Goal: Transaction & Acquisition: Purchase product/service

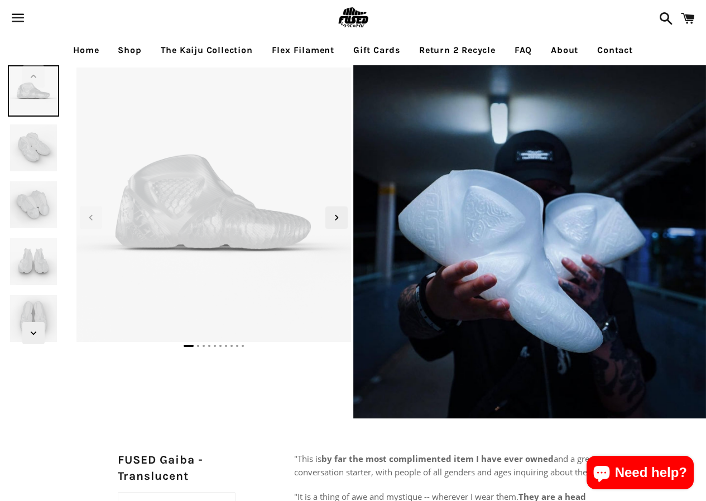
select select "**********"
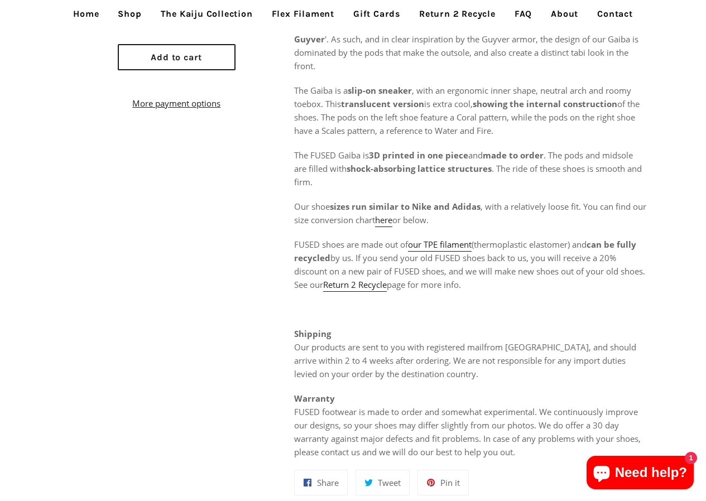
scroll to position [614, 0]
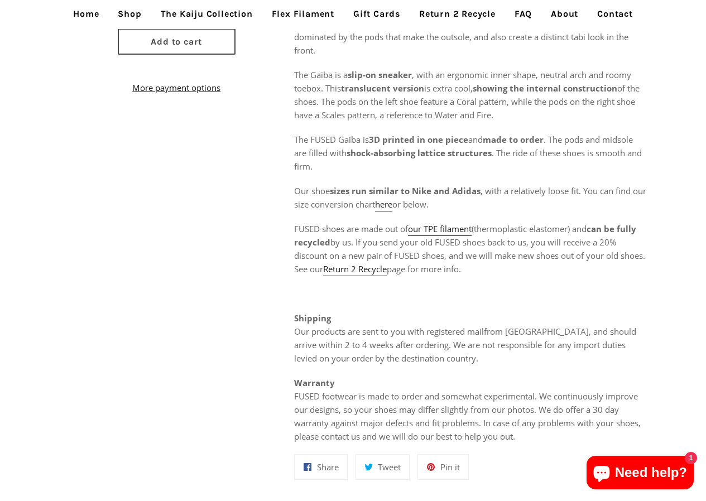
click at [132, 36] on button "Add to cart" at bounding box center [177, 41] width 118 height 26
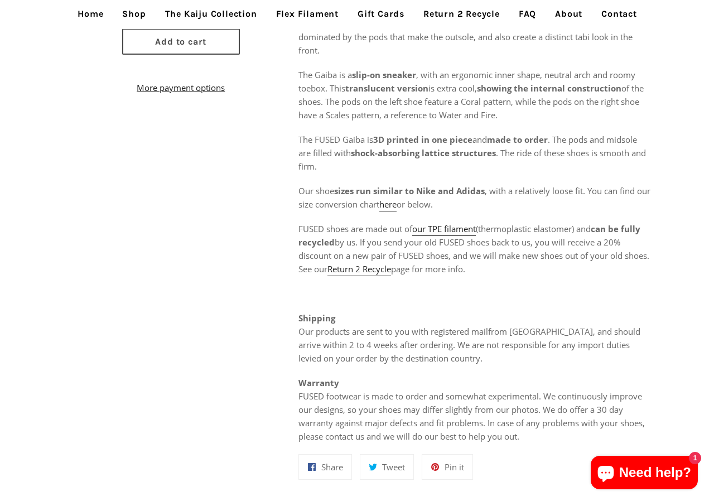
scroll to position [617, 0]
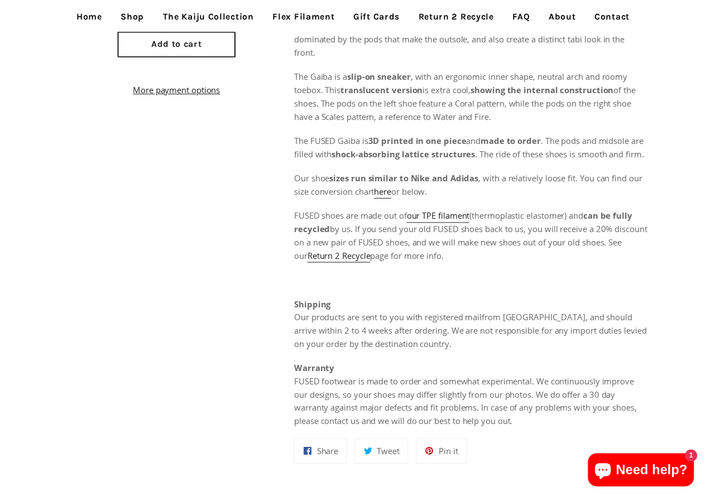
scroll to position [614, 0]
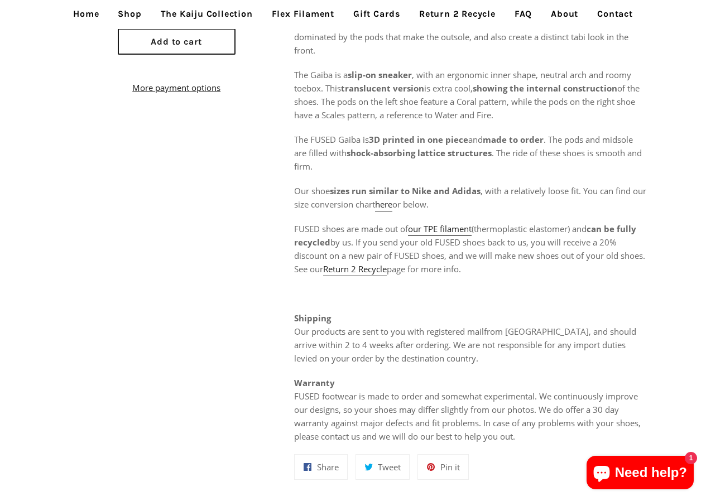
click at [169, 26] on link "The Kaiju Collection" at bounding box center [206, 14] width 109 height 28
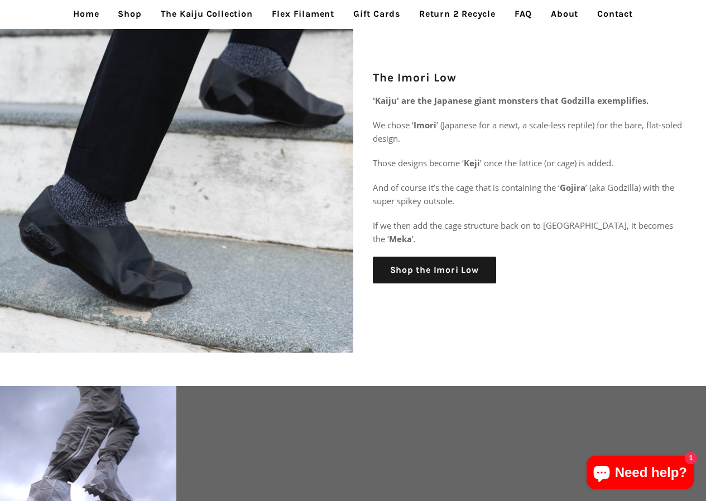
scroll to position [1450, 0]
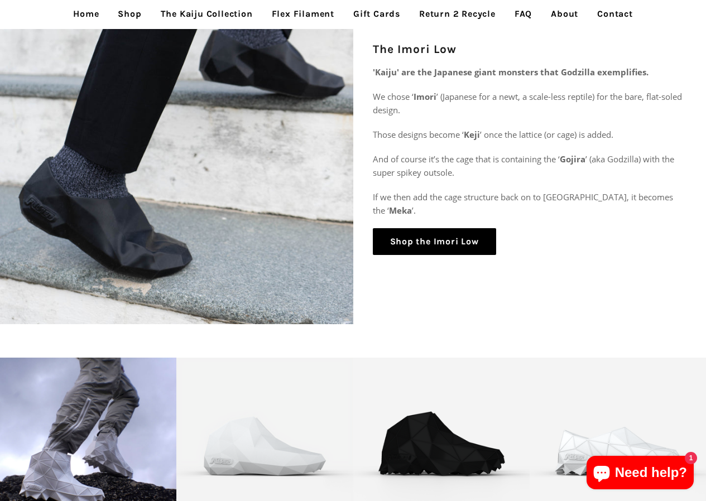
click at [409, 240] on link "Shop the Imori Low" at bounding box center [434, 241] width 123 height 27
